Goal: Task Accomplishment & Management: Use online tool/utility

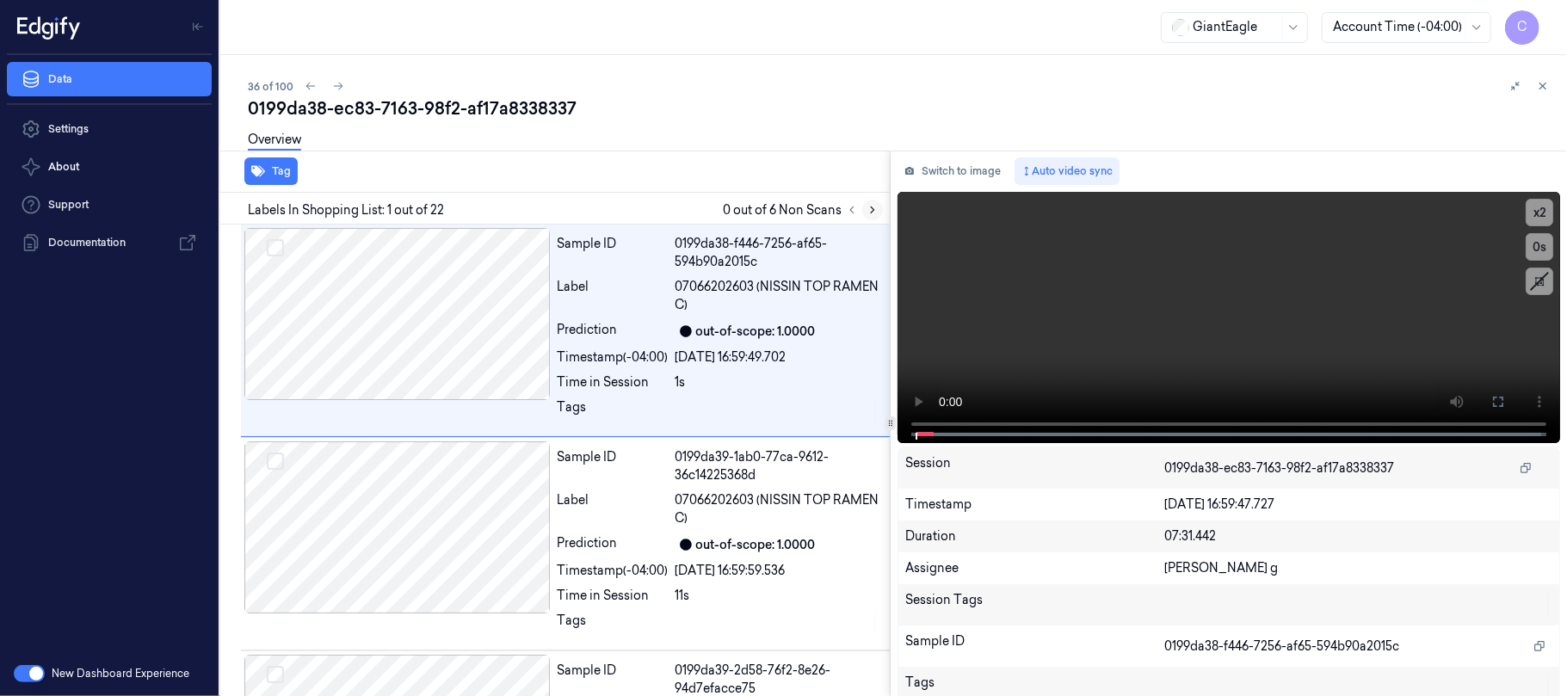
click at [875, 205] on icon at bounding box center [873, 210] width 12 height 12
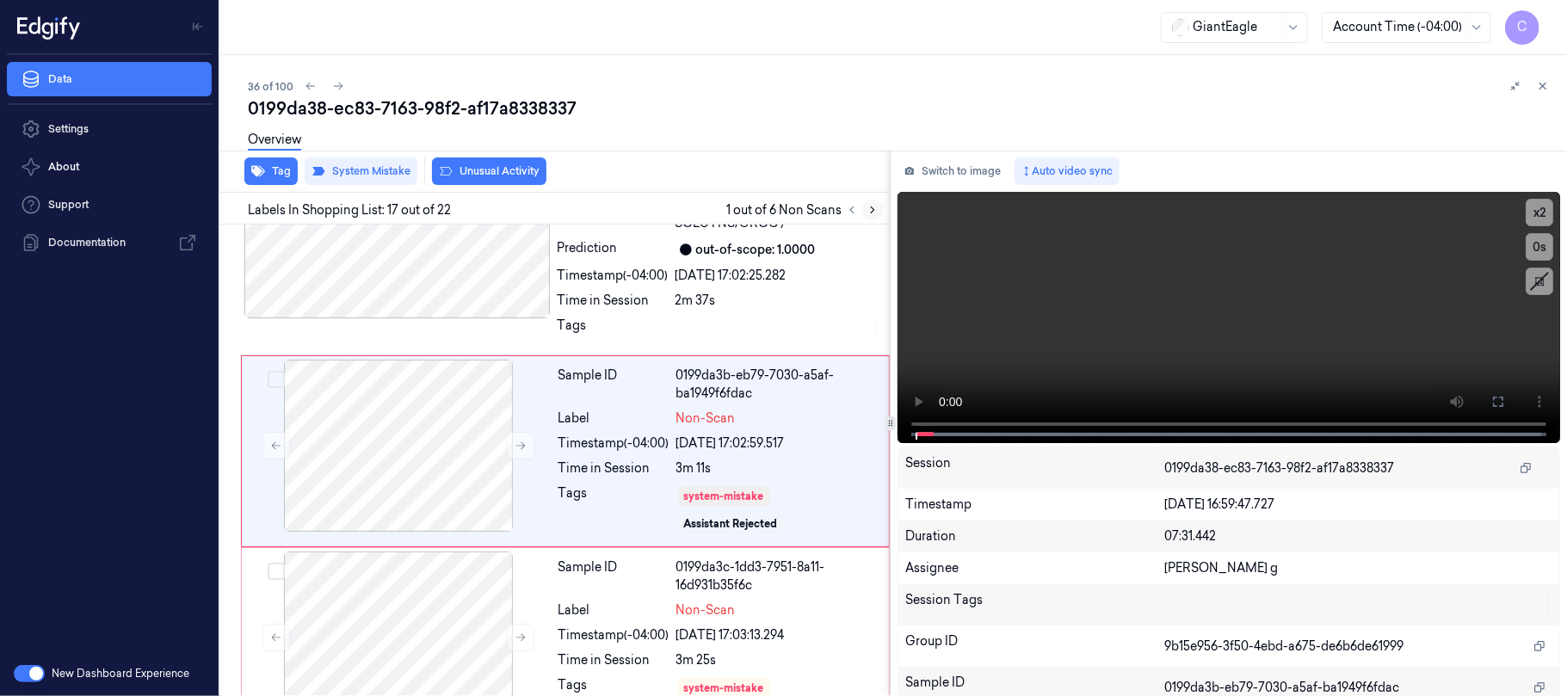
scroll to position [3230, 0]
click at [531, 453] on button at bounding box center [521, 445] width 28 height 28
click at [527, 451] on icon at bounding box center [521, 445] width 12 height 12
click at [508, 317] on div at bounding box center [397, 231] width 306 height 172
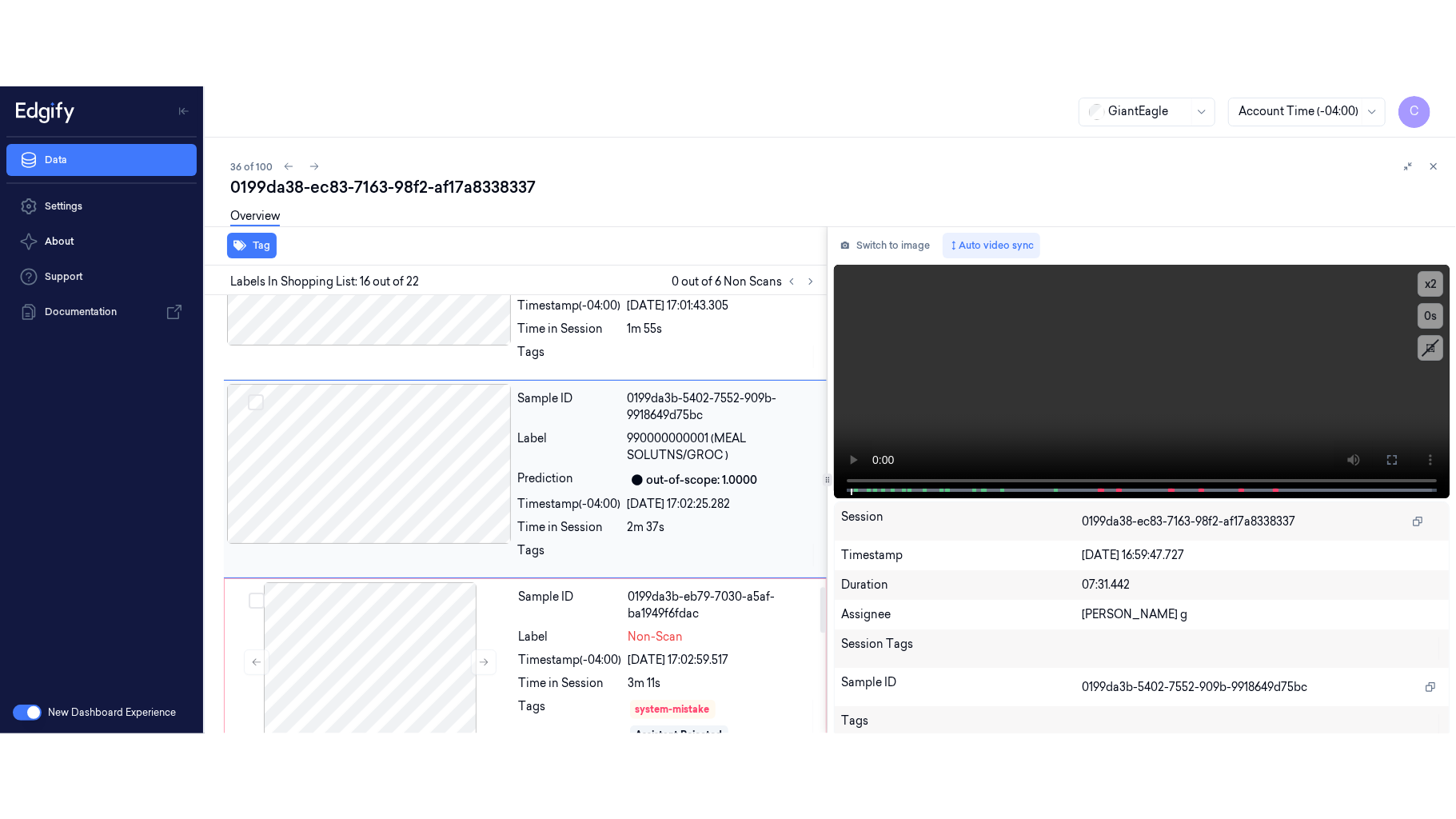
scroll to position [2813, 0]
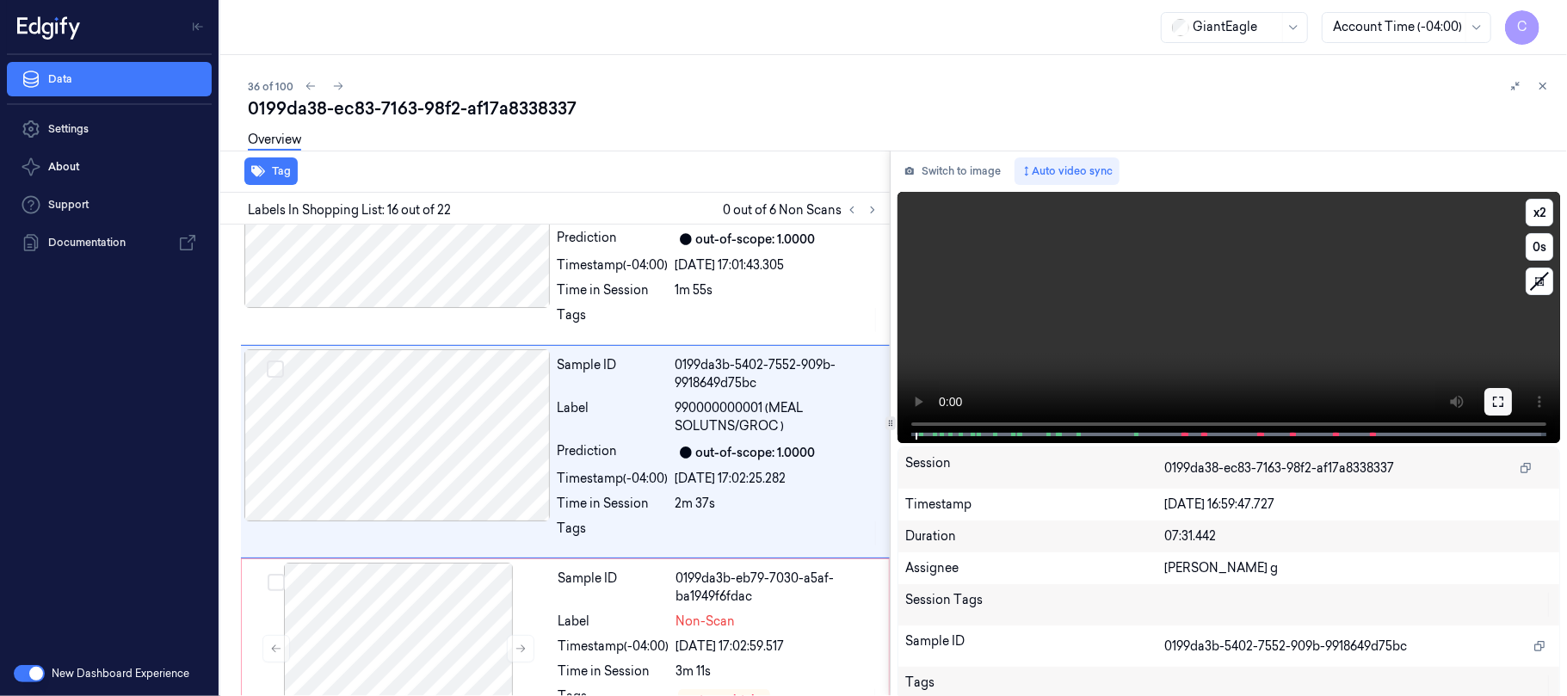
click at [1491, 401] on icon at bounding box center [1498, 402] width 14 height 14
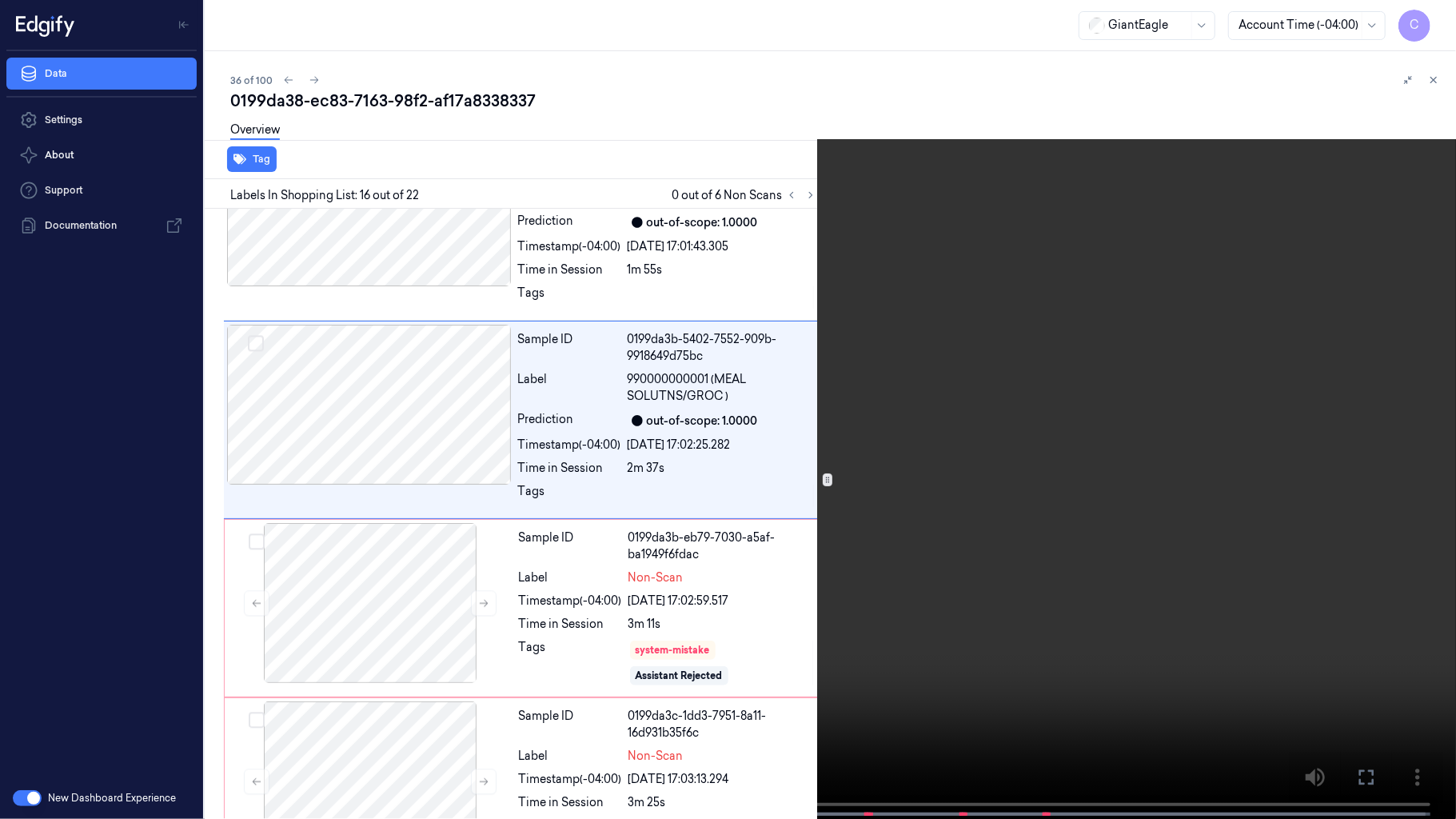
click at [784, 500] on video at bounding box center [728, 411] width 1456 height 823
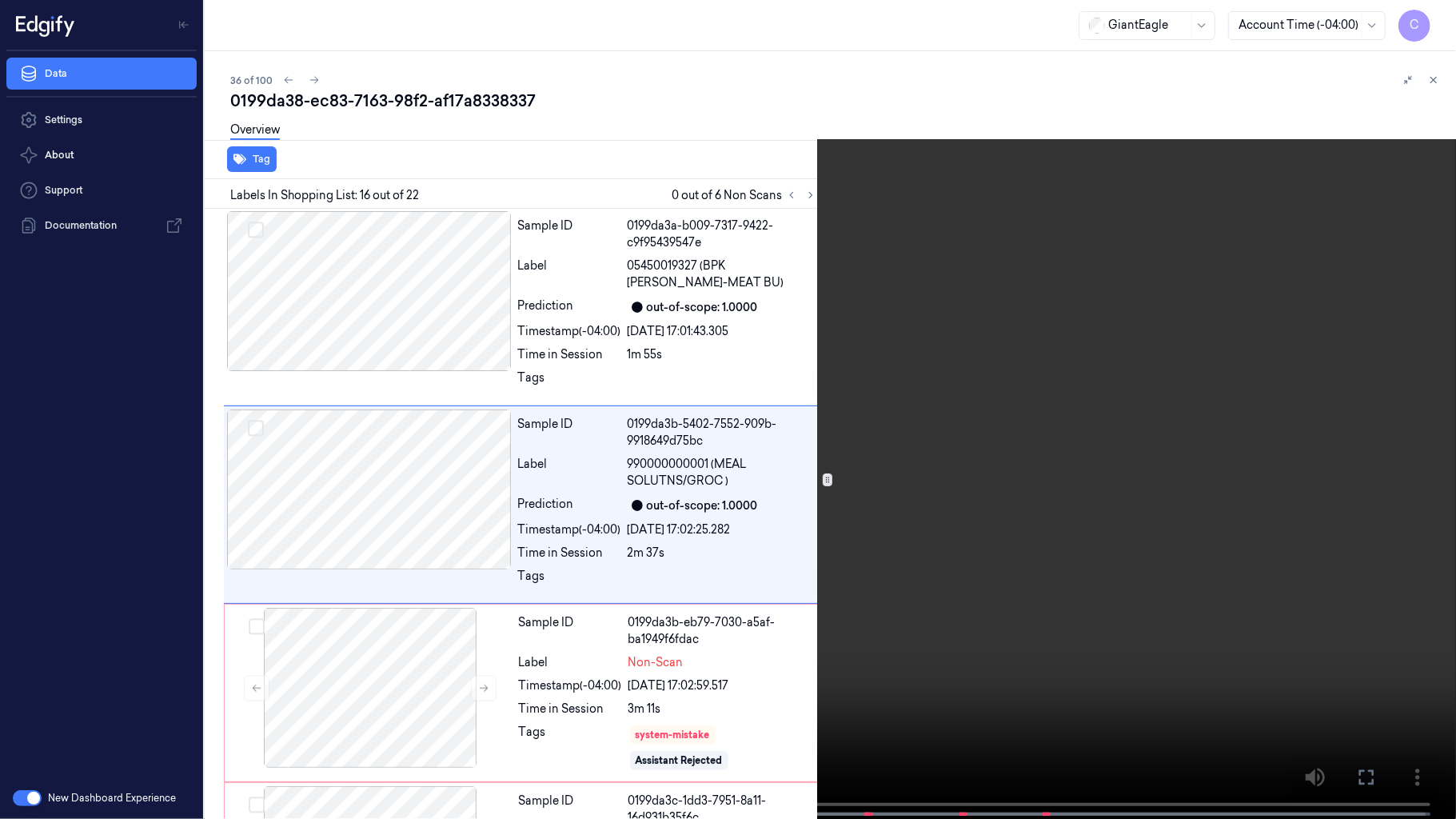
scroll to position [2727, 0]
click at [784, 491] on video at bounding box center [728, 411] width 1456 height 823
click at [784, 484] on video at bounding box center [728, 411] width 1456 height 823
click at [782, 480] on video at bounding box center [728, 411] width 1456 height 823
click at [787, 471] on video at bounding box center [728, 411] width 1456 height 823
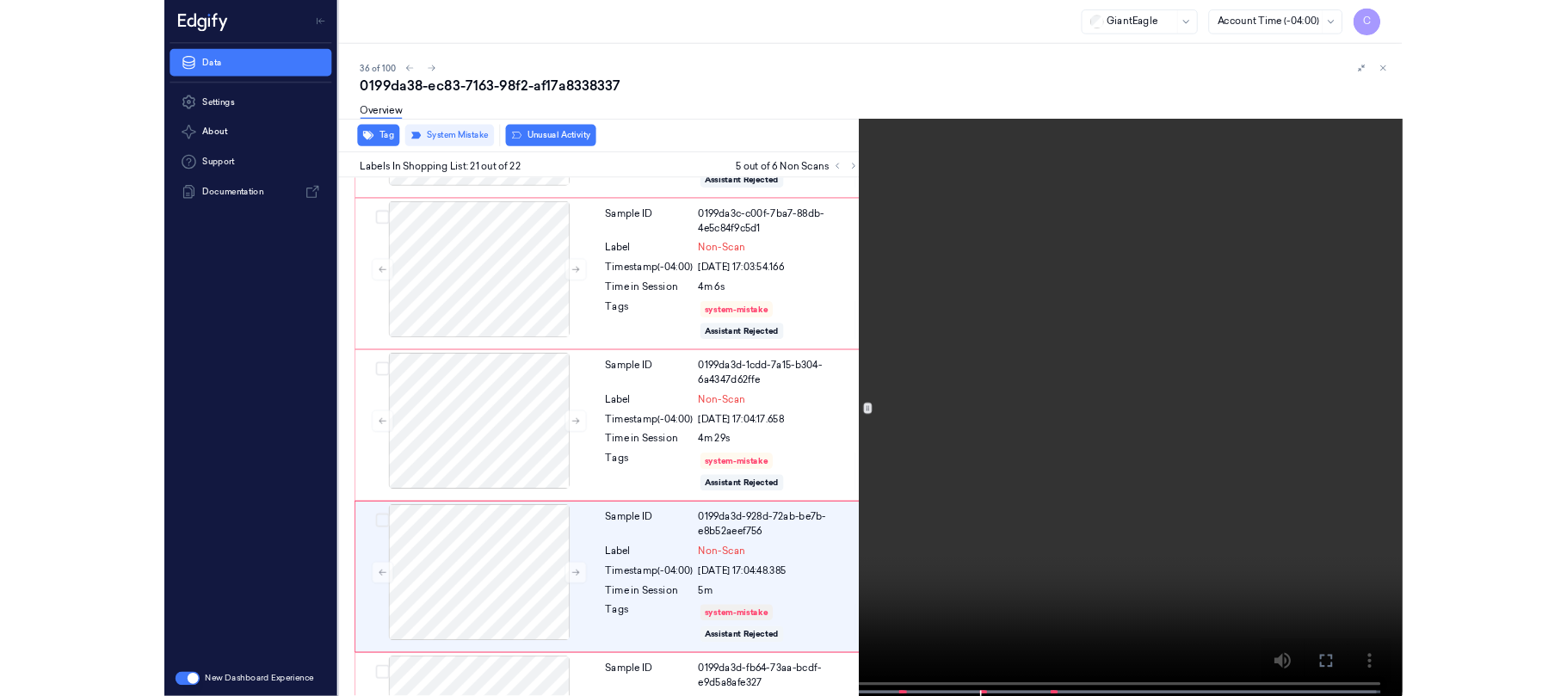
scroll to position [3879, 0]
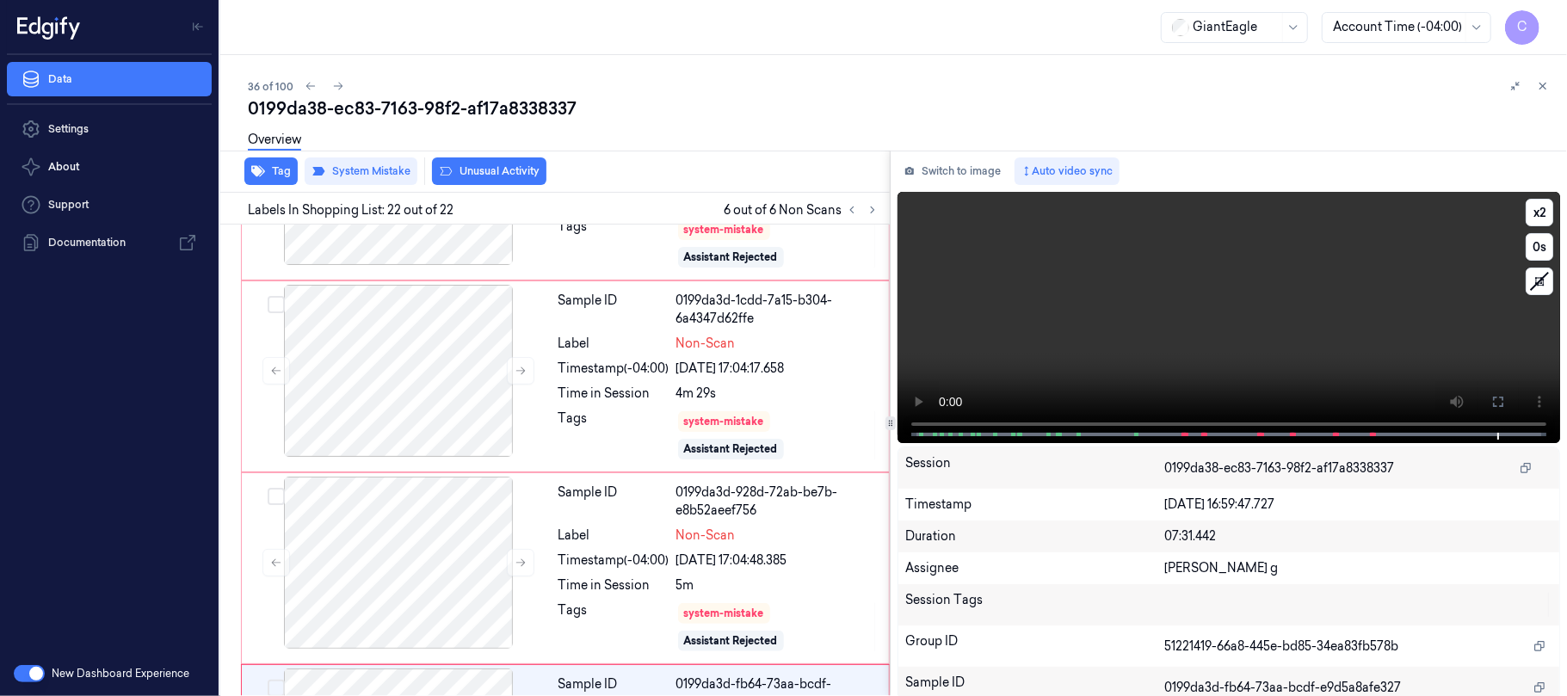
click at [1289, 314] on video at bounding box center [1229, 317] width 663 height 251
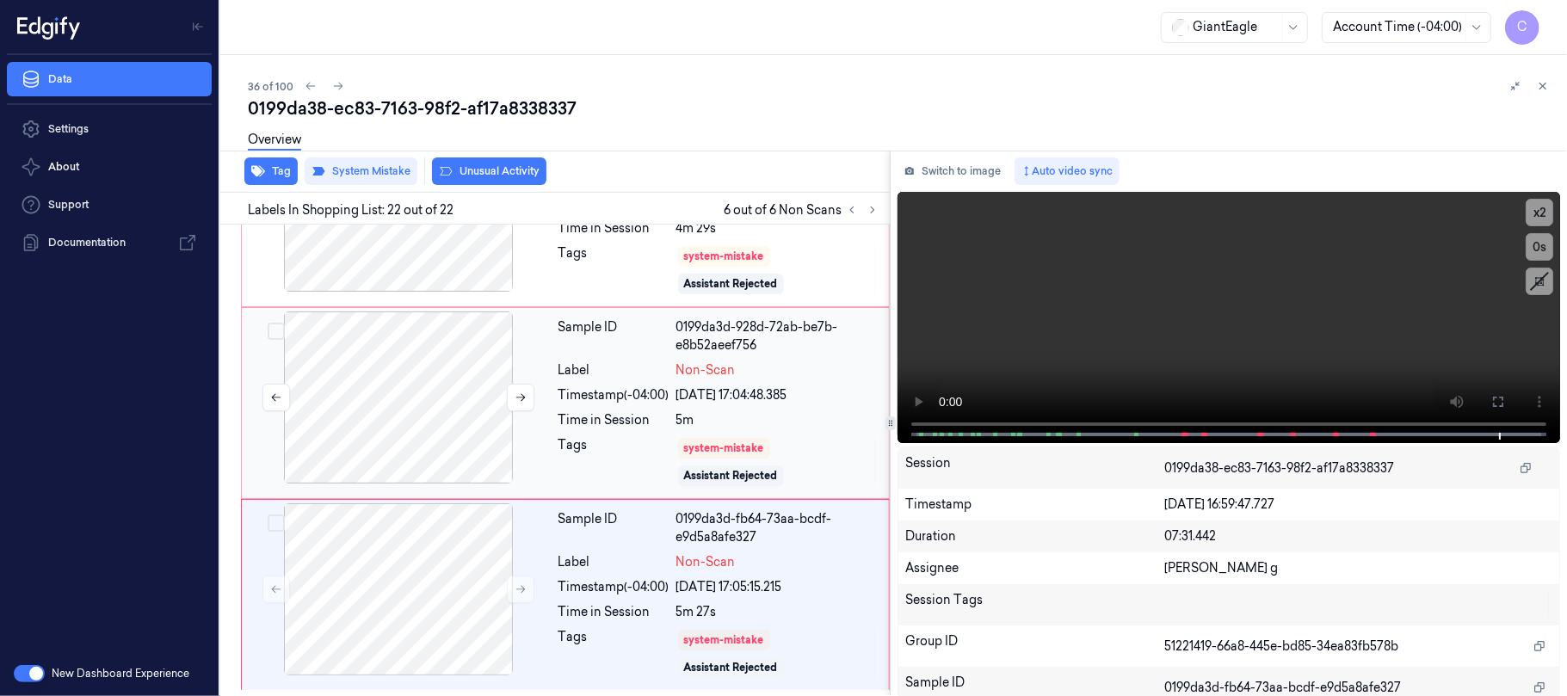
scroll to position [4063, 0]
click at [520, 589] on icon at bounding box center [521, 589] width 12 height 12
click at [872, 204] on icon at bounding box center [873, 210] width 12 height 12
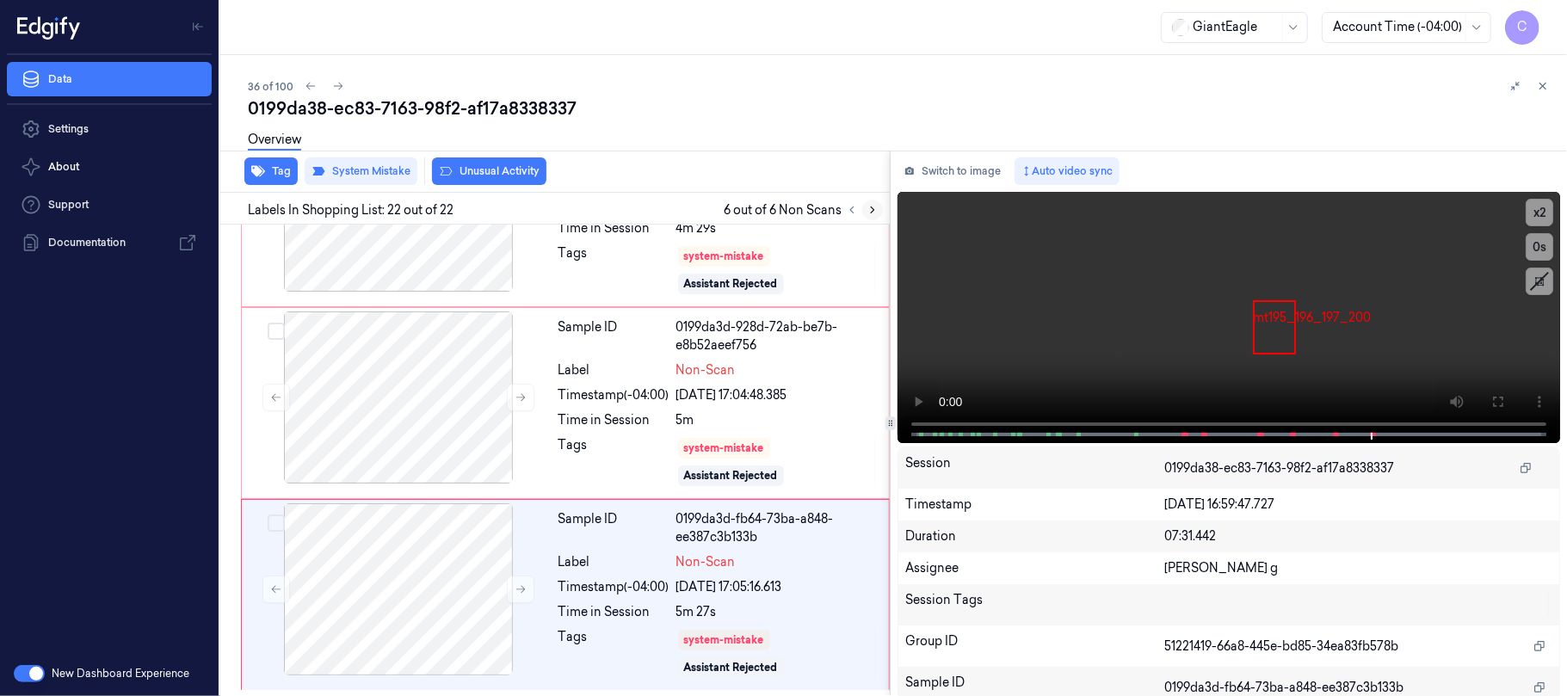
click at [872, 204] on icon at bounding box center [873, 210] width 12 height 12
